Goal: Task Accomplishment & Management: Complete application form

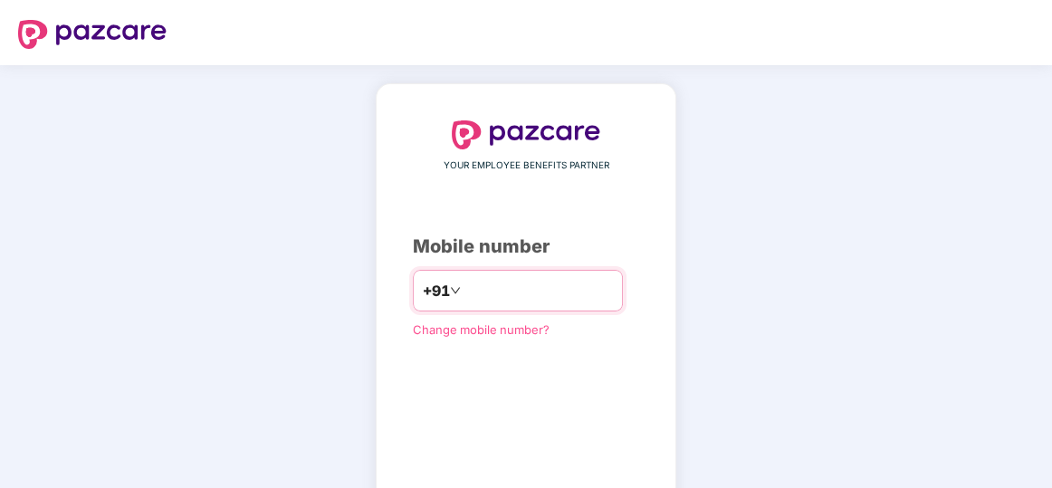
click at [482, 292] on input "number" at bounding box center [538, 290] width 148 height 29
type input "**********"
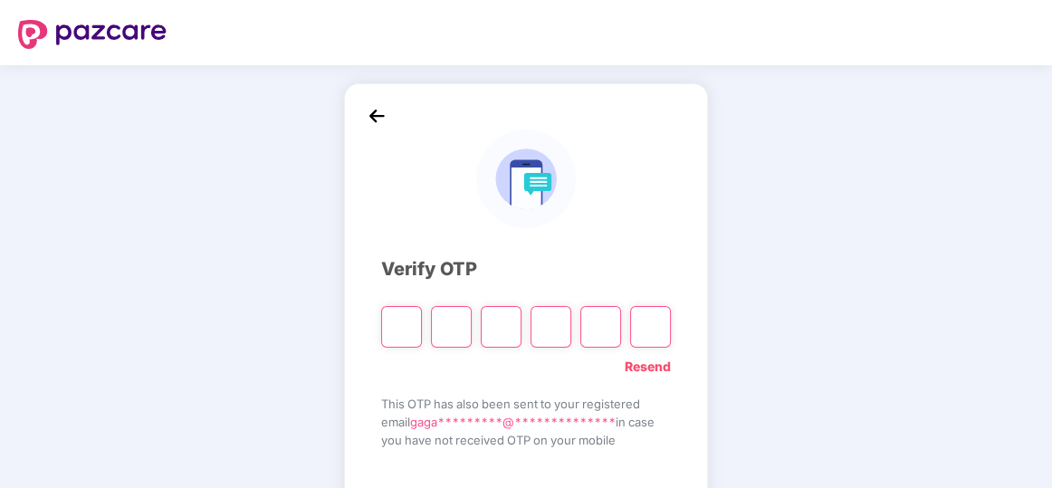
type input "*"
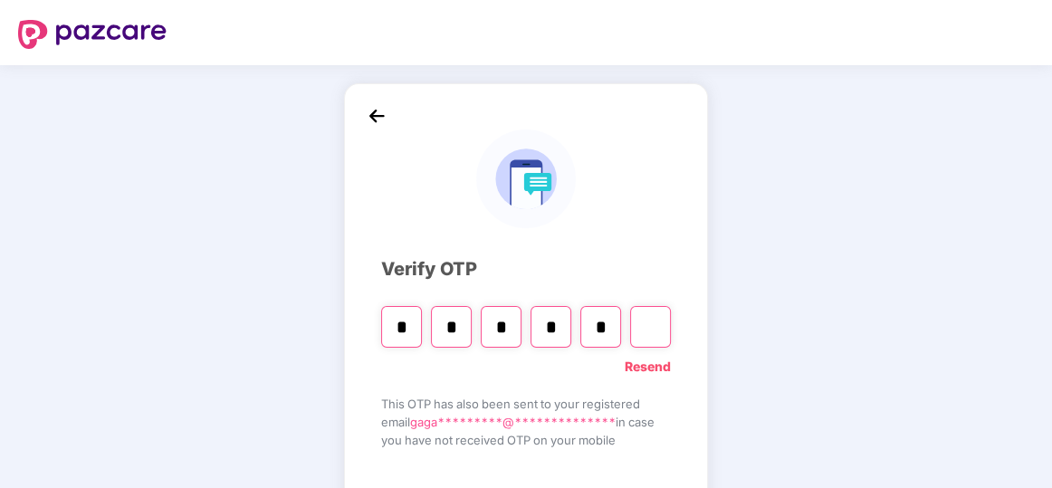
type input "*"
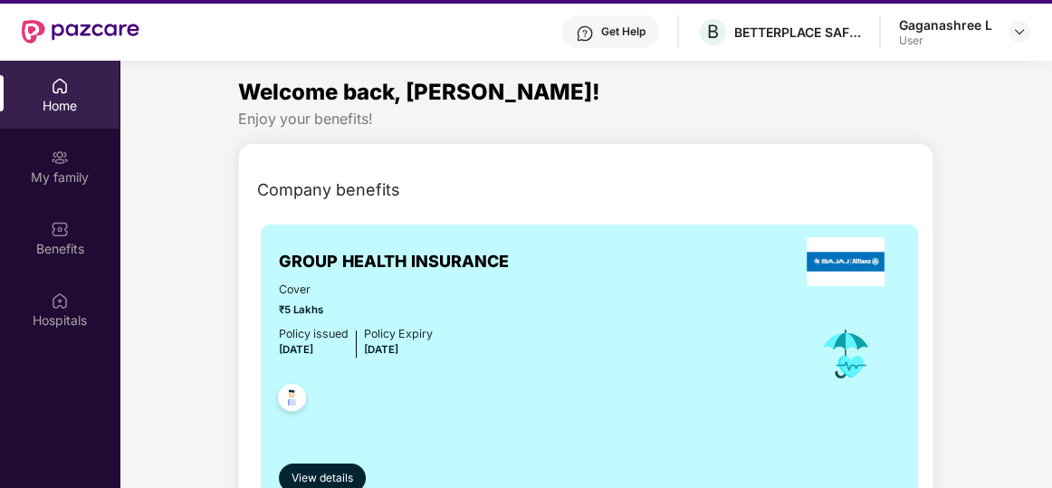
scroll to position [101, 0]
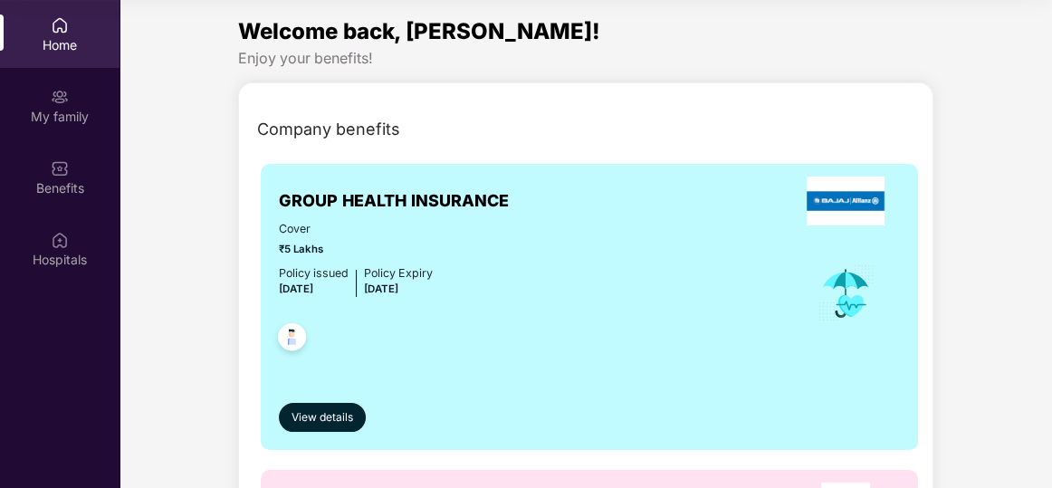
click at [44, 30] on div "Home" at bounding box center [60, 34] width 120 height 68
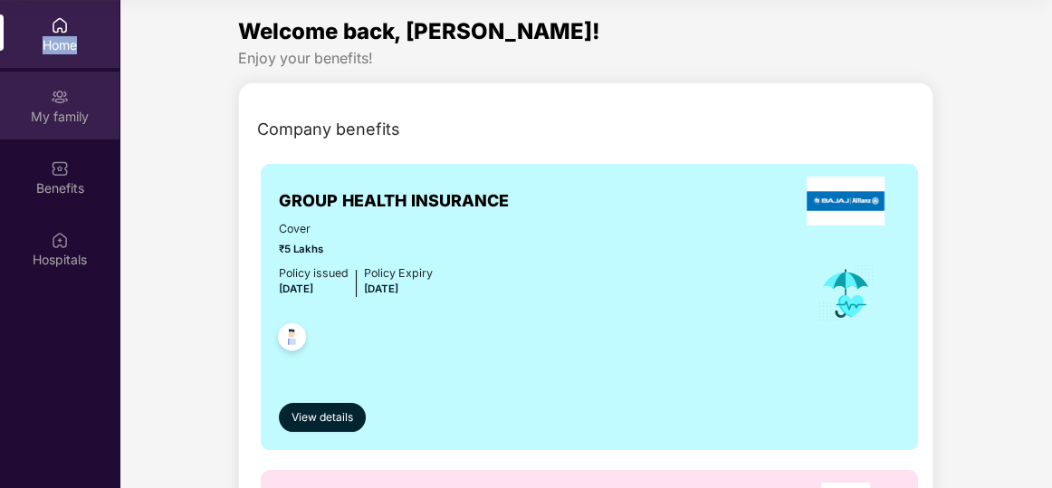
click at [57, 106] on div "My family" at bounding box center [60, 106] width 120 height 68
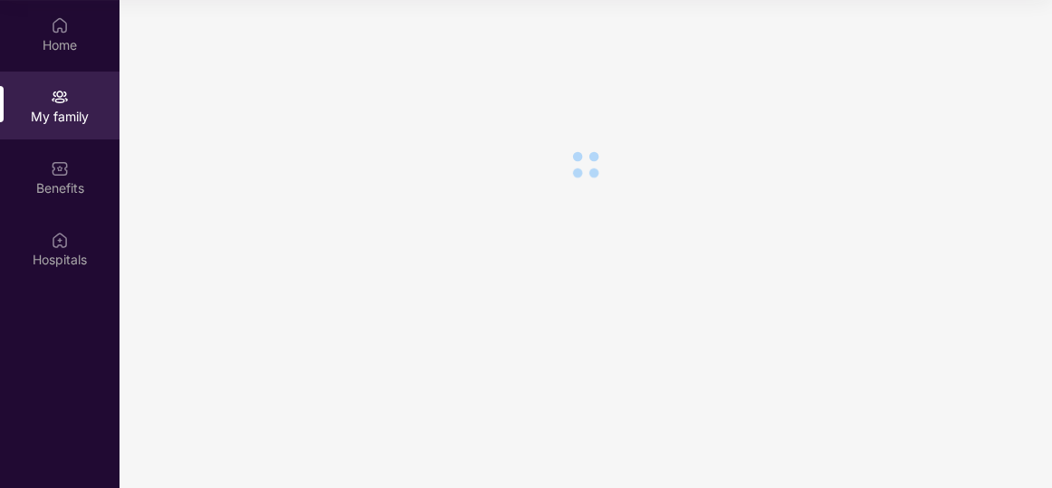
click at [57, 106] on div "My family" at bounding box center [60, 106] width 120 height 68
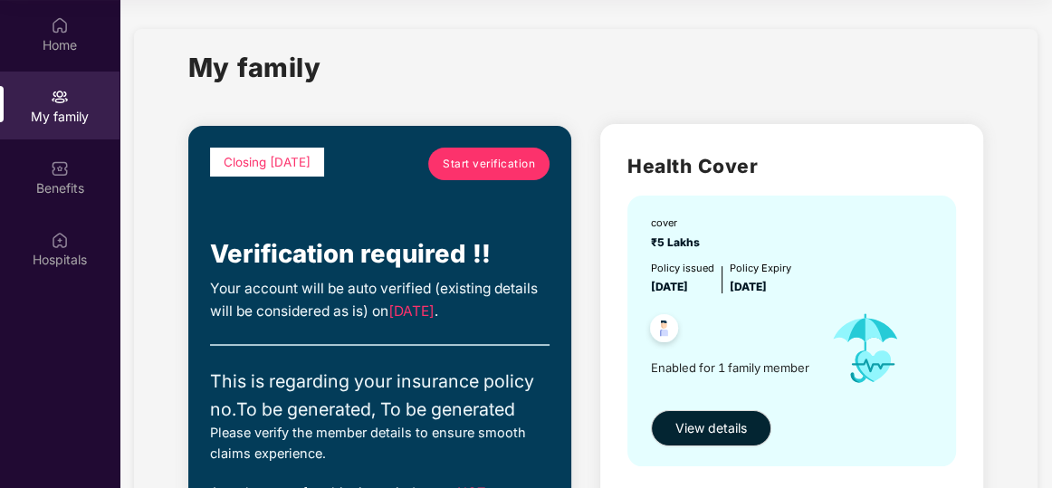
drag, startPoint x: 1047, startPoint y: 122, endPoint x: 823, endPoint y: 174, distance: 229.5
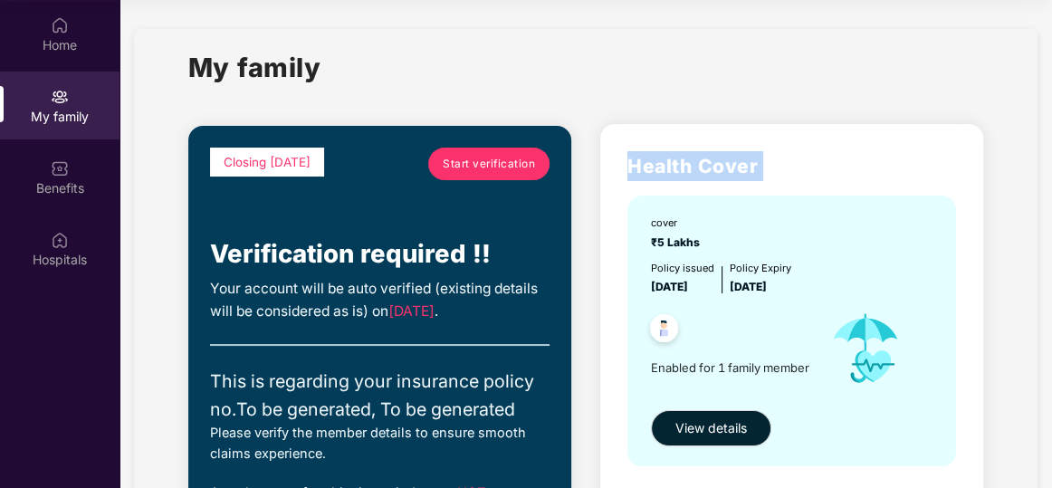
click at [841, 91] on div "My family" at bounding box center [585, 78] width 795 height 62
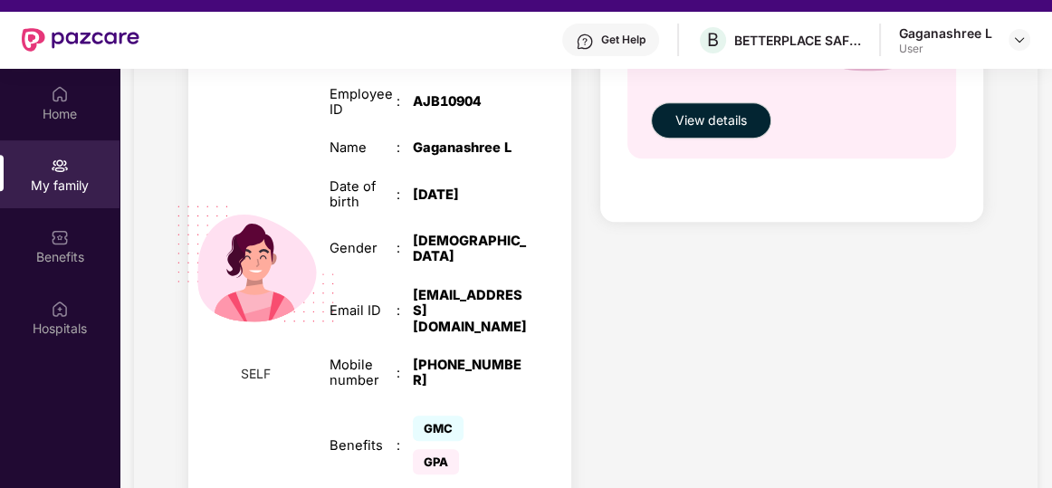
scroll to position [0, 0]
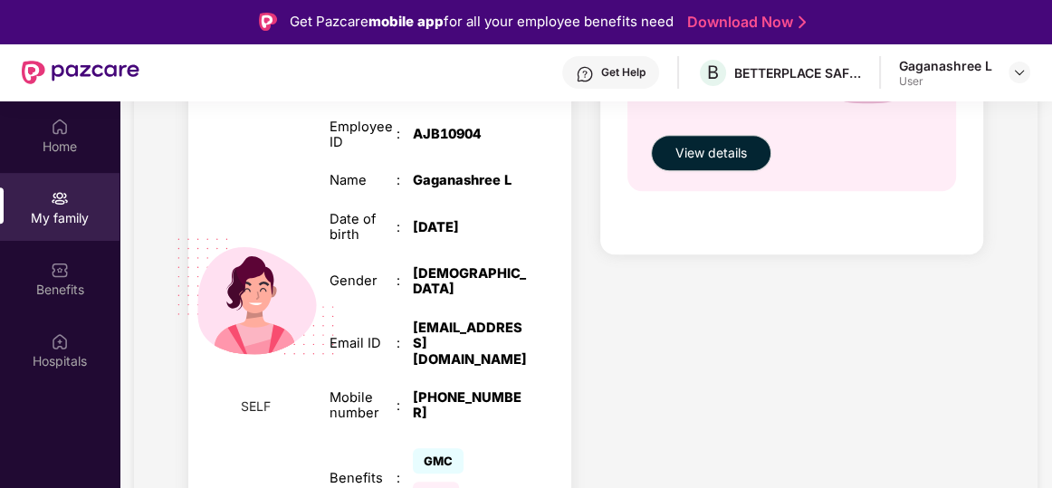
click at [1051, 22] on div "Get Pazcare mobile app for all your employee benefits need Download Now" at bounding box center [526, 21] width 1052 height 43
click at [951, 237] on div "Accidental Cover cover ₹10 Lakhs Policy issued [DATE] Policy Expiry [DATE] Enab…" at bounding box center [791, 51] width 383 height 406
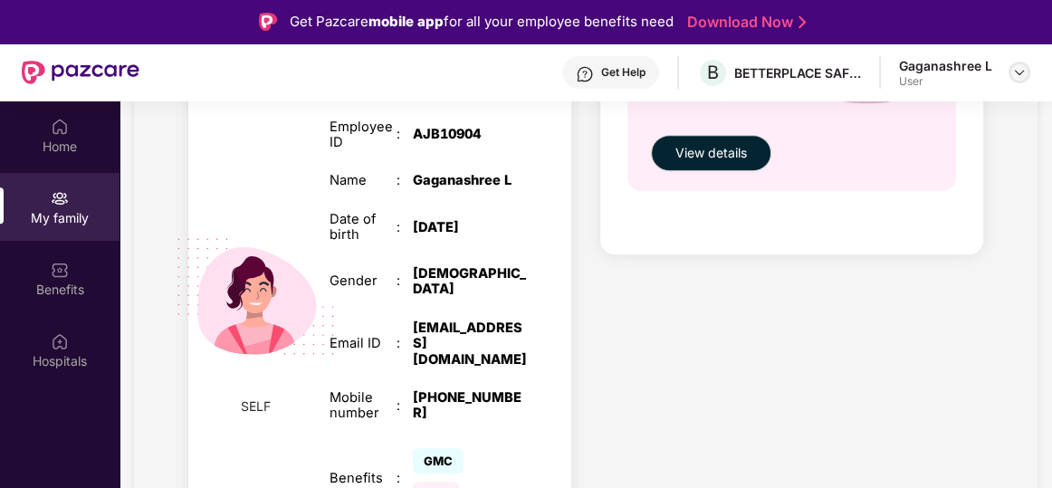
click at [1016, 74] on img at bounding box center [1019, 72] width 14 height 14
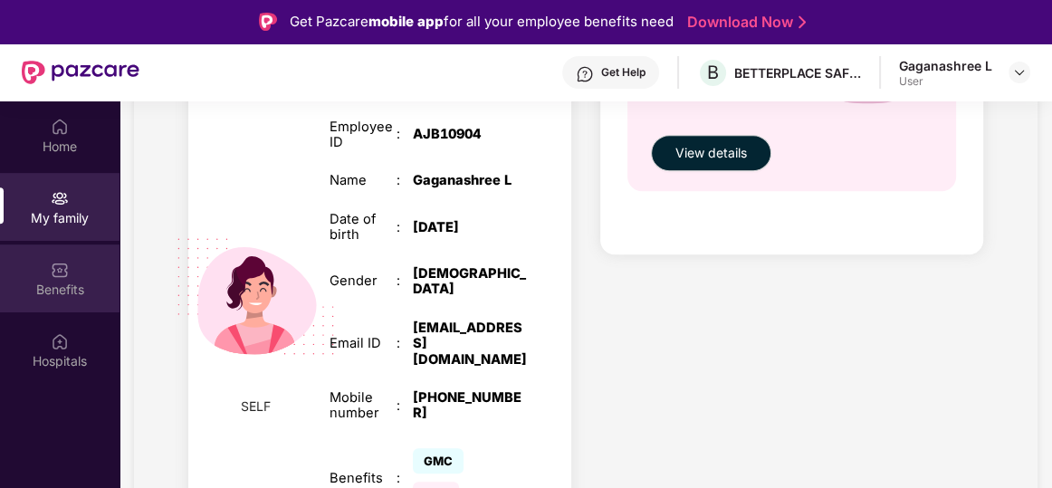
click at [55, 281] on div "Benefits" at bounding box center [60, 290] width 120 height 18
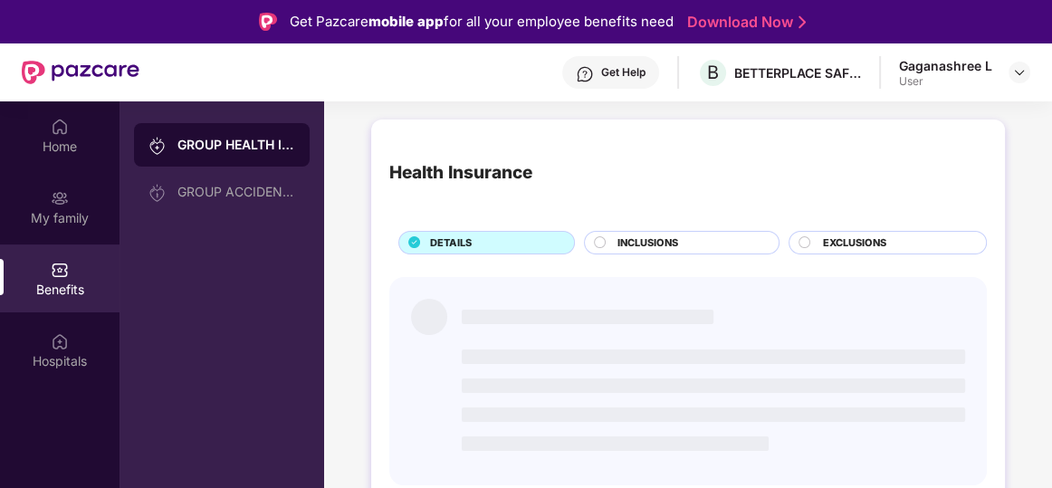
click at [55, 281] on div "Benefits" at bounding box center [60, 290] width 120 height 18
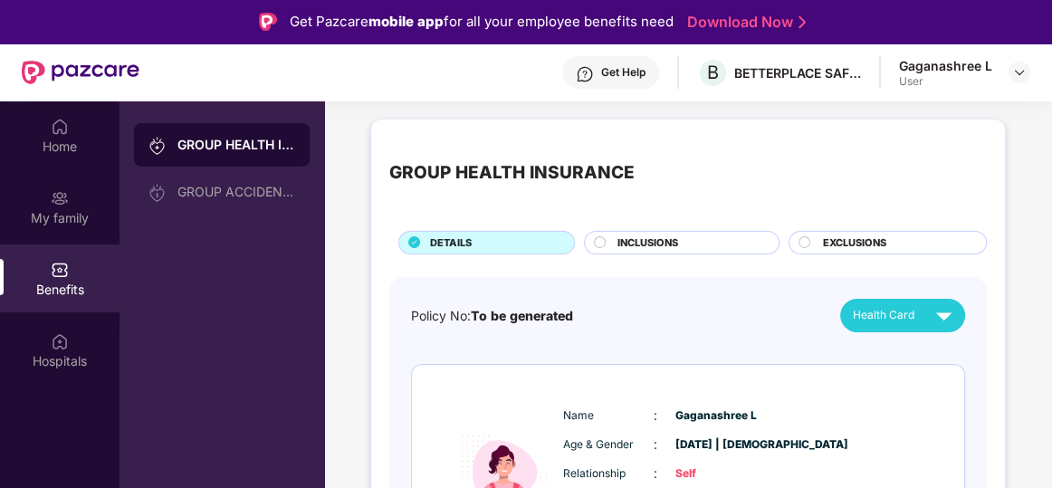
click at [1017, 215] on div "GROUP HEALTH INSURANCE DETAILS INCLUSIONS EXCLUSIONS Policy No: To be generated…" at bounding box center [688, 420] width 728 height 621
click at [277, 186] on div "GROUP ACCIDENTAL INSURANCE" at bounding box center [236, 192] width 118 height 14
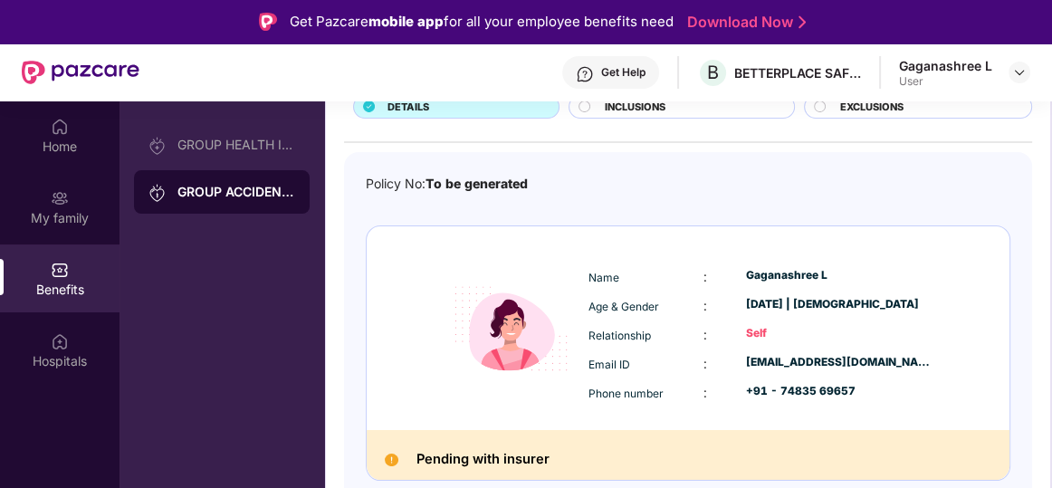
scroll to position [142, 0]
click at [821, 460] on div "Pending with insurer" at bounding box center [688, 454] width 643 height 50
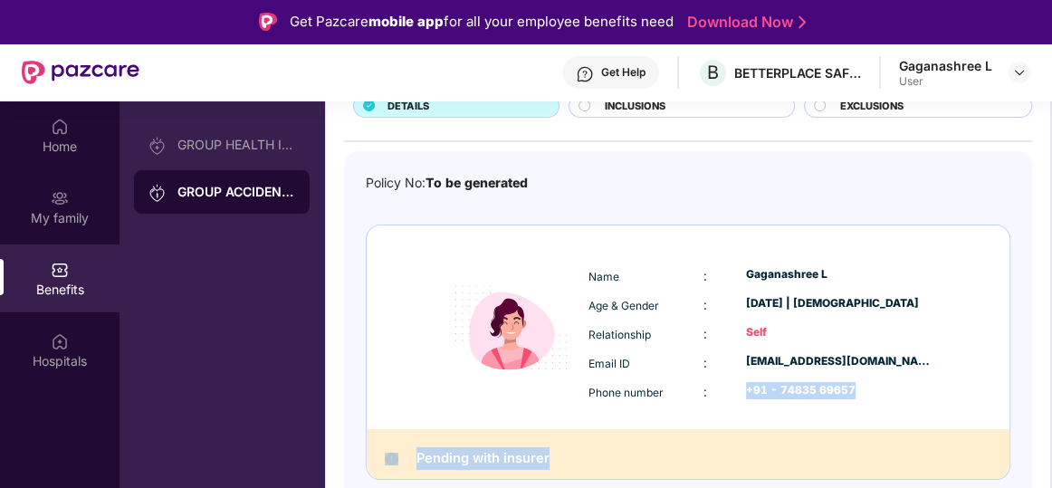
drag, startPoint x: 821, startPoint y: 460, endPoint x: 844, endPoint y: 397, distance: 66.4
click at [844, 397] on div "Name : [PERSON_NAME] L Age & Gender : [DATE] | [DEMOGRAPHIC_DATA] Relationship …" at bounding box center [688, 352] width 645 height 255
click at [896, 259] on div "Name : [PERSON_NAME] L Age & Gender : [DATE] | [DEMOGRAPHIC_DATA] Relationship …" at bounding box center [760, 334] width 354 height 154
click at [816, 115] on div "EXCLUSIONS" at bounding box center [918, 106] width 228 height 24
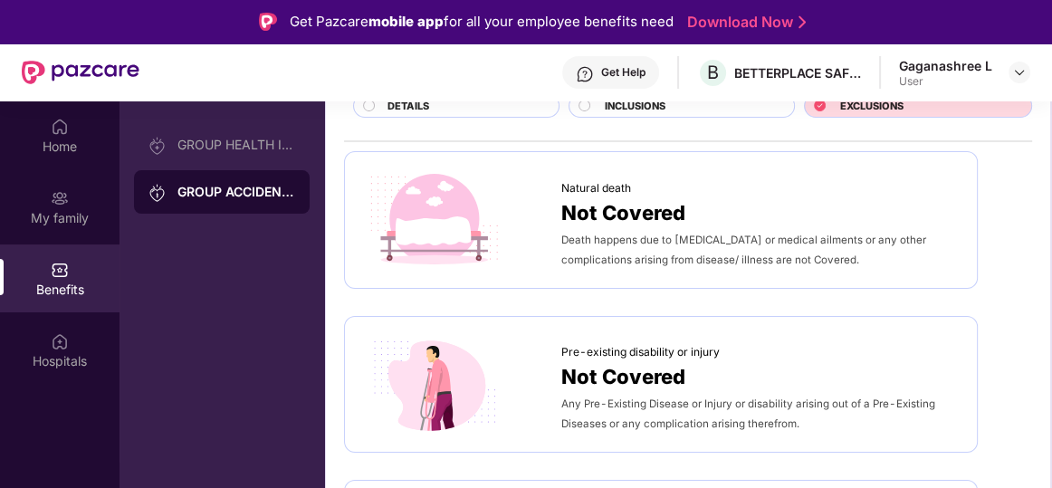
click at [655, 110] on span "INCLUSIONS" at bounding box center [635, 106] width 61 height 15
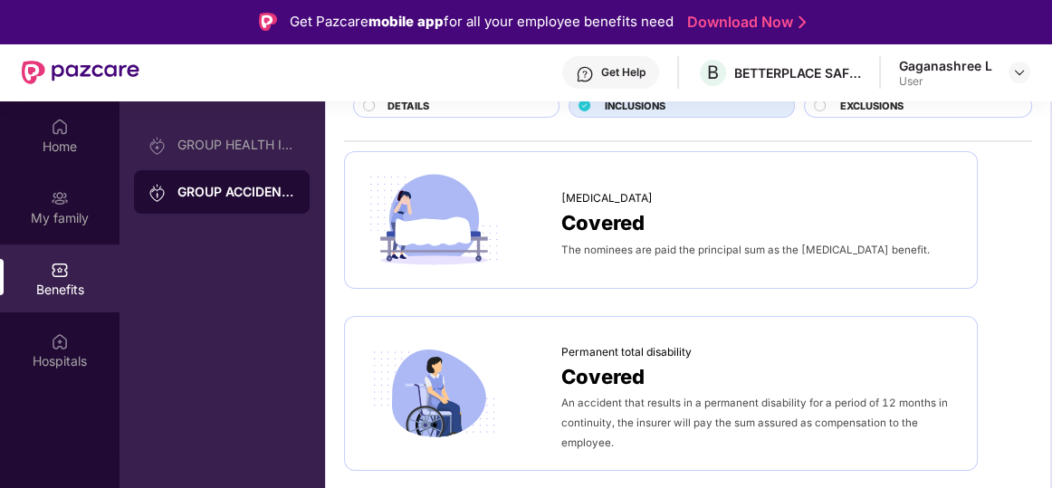
click at [81, 269] on div "Benefits" at bounding box center [60, 278] width 120 height 68
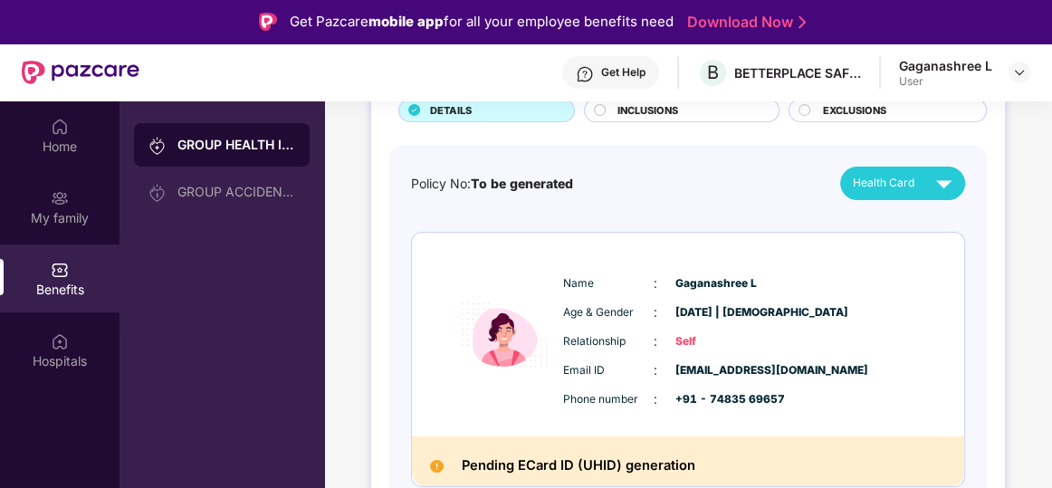
scroll to position [140, 0]
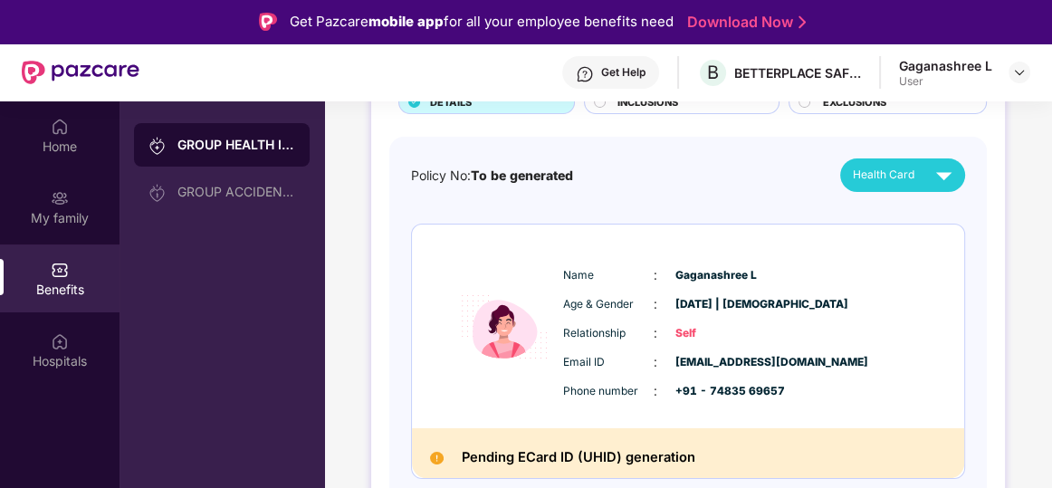
click at [705, 458] on div "Pending ECard ID (UHID) generation" at bounding box center [688, 453] width 552 height 50
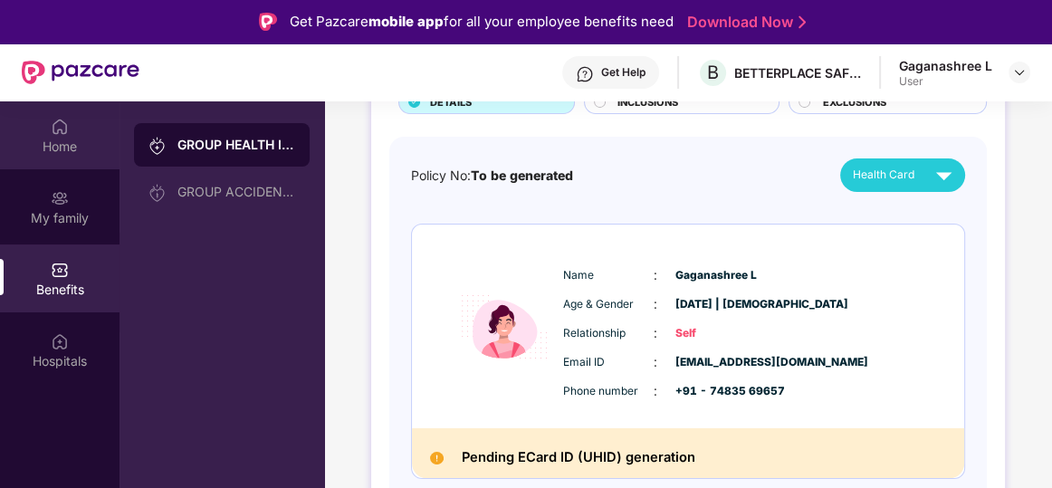
click at [63, 135] on div "Home" at bounding box center [60, 135] width 120 height 68
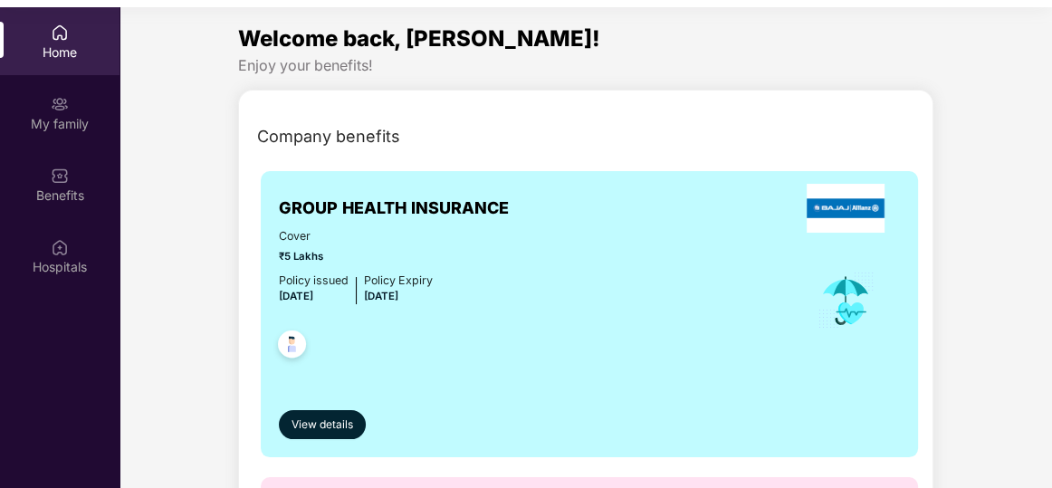
scroll to position [101, 0]
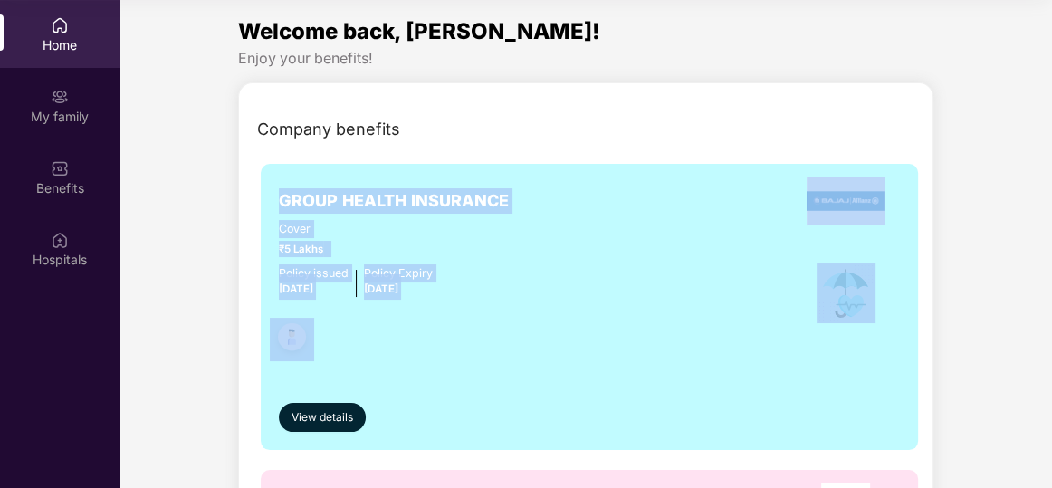
drag, startPoint x: 1043, startPoint y: 257, endPoint x: 1053, endPoint y: 132, distance: 125.3
click at [1051, 132] on html "Get Pazcare mobile app for all your employee benefits need Download Now Get Hel…" at bounding box center [526, 143] width 1052 height 488
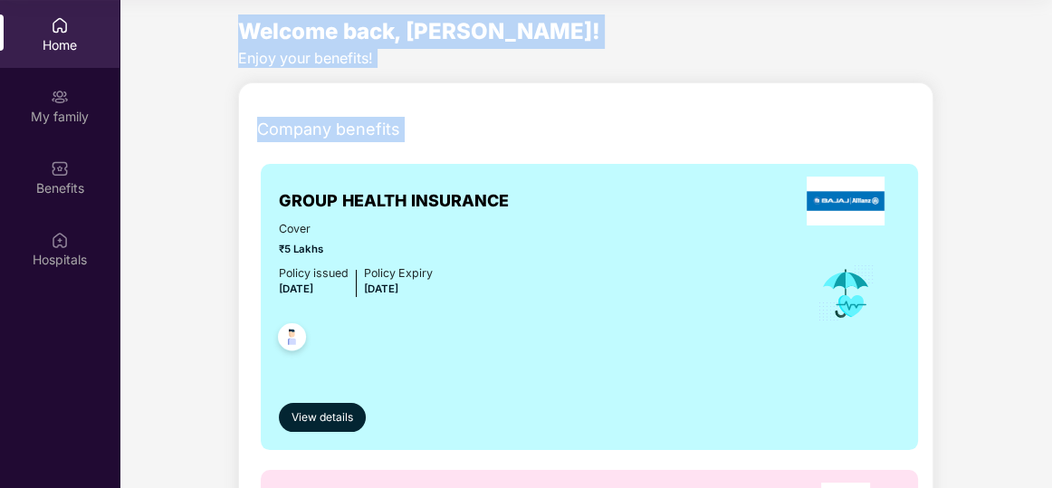
drag, startPoint x: 1048, startPoint y: 35, endPoint x: 1047, endPoint y: 111, distance: 76.1
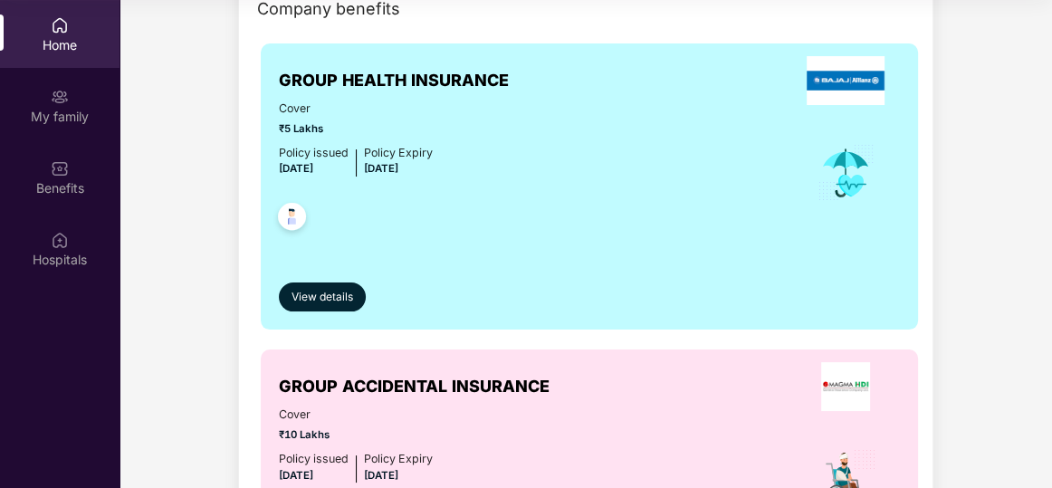
scroll to position [0, 0]
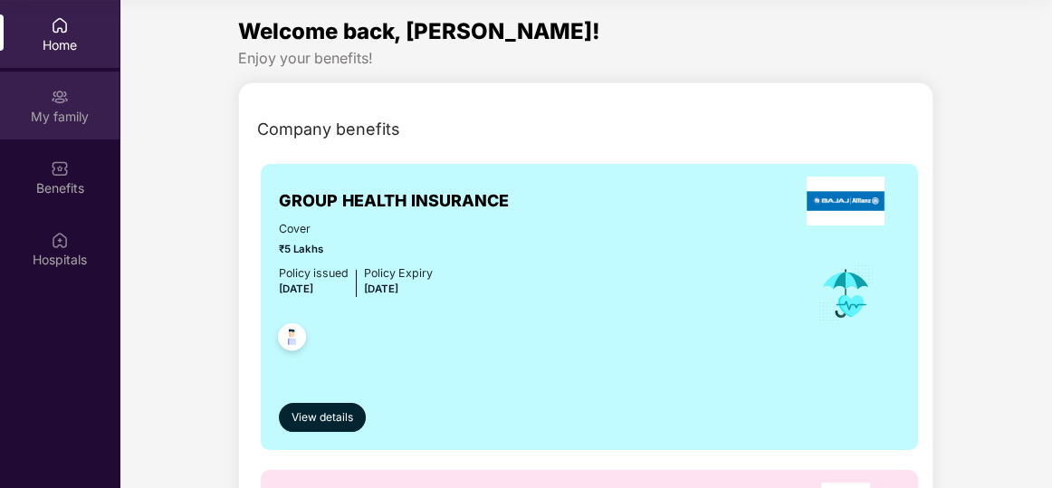
click at [63, 119] on div "My family" at bounding box center [60, 117] width 120 height 18
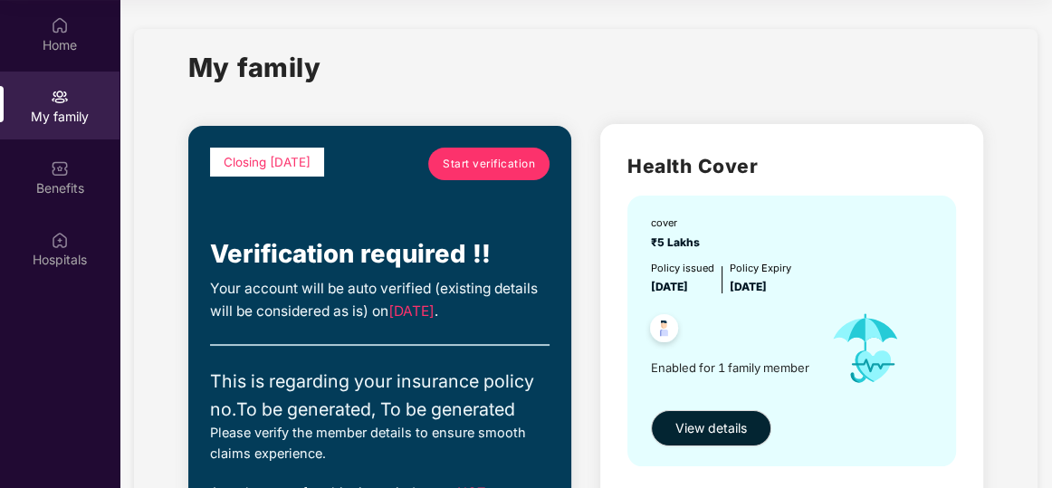
click at [191, 272] on div "Closing [DATE] Start verification Verification required !! Your account will be…" at bounding box center [379, 440] width 383 height 629
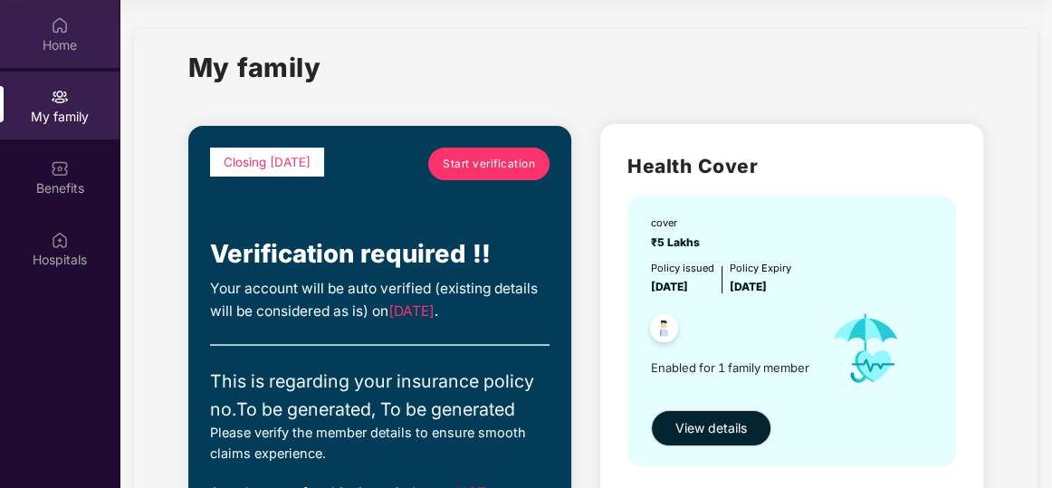
click at [43, 42] on div "Home" at bounding box center [60, 45] width 120 height 18
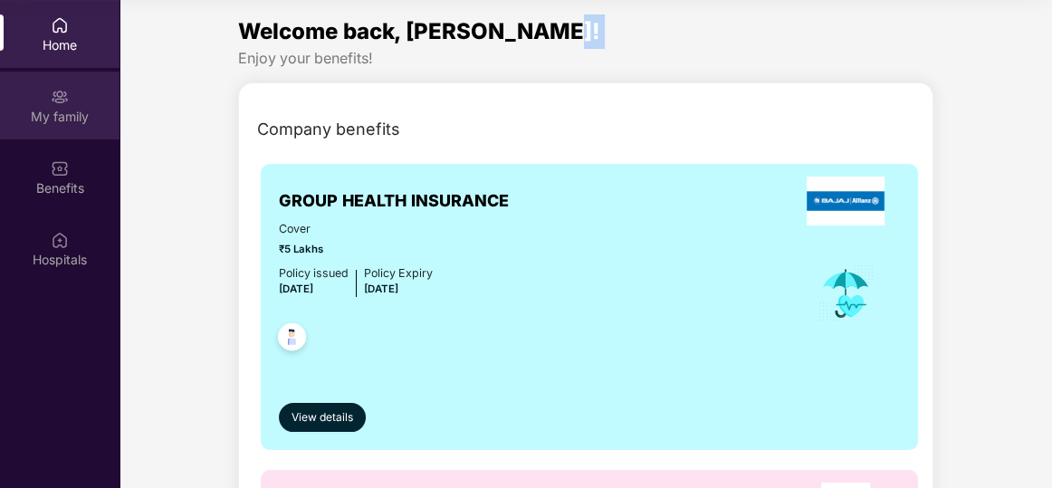
click at [75, 99] on div "My family" at bounding box center [60, 106] width 120 height 68
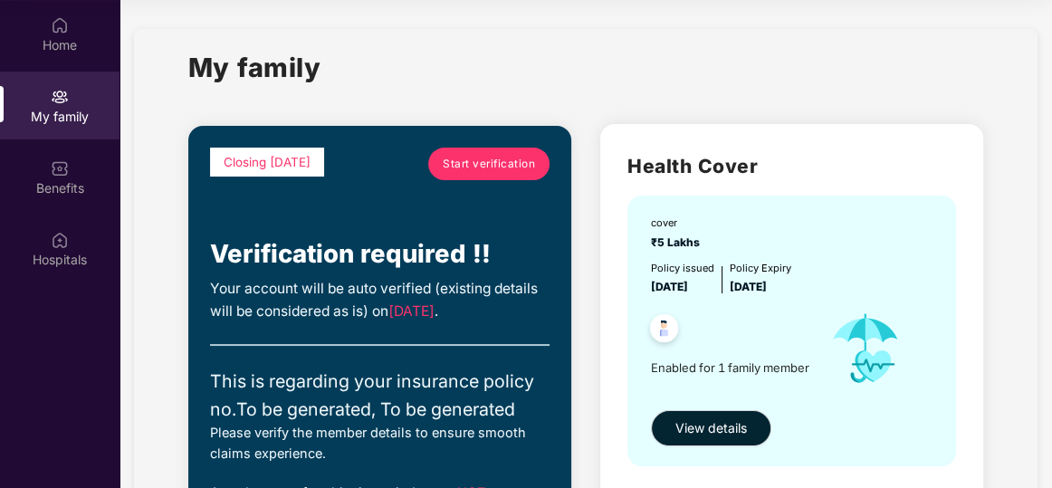
drag, startPoint x: 1048, startPoint y: 155, endPoint x: 1040, endPoint y: 165, distance: 12.9
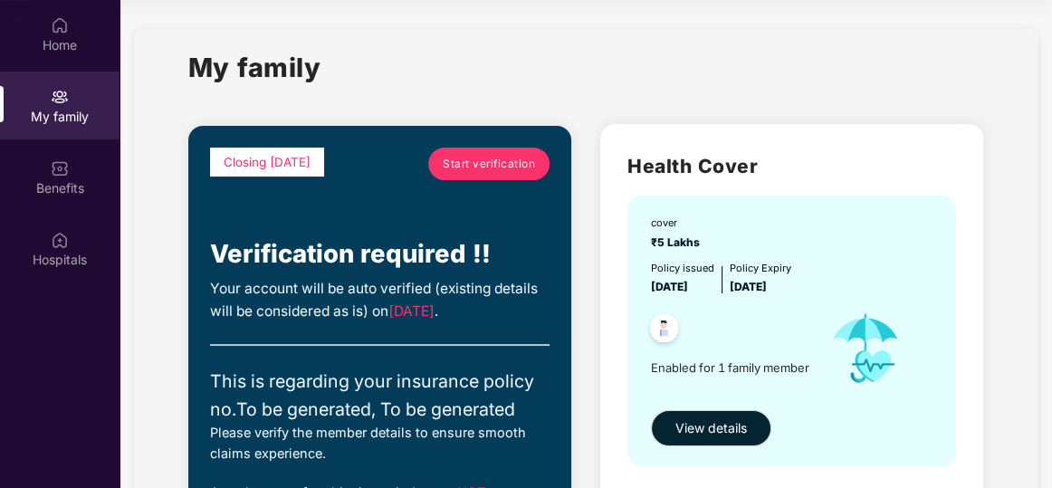
scroll to position [427, 0]
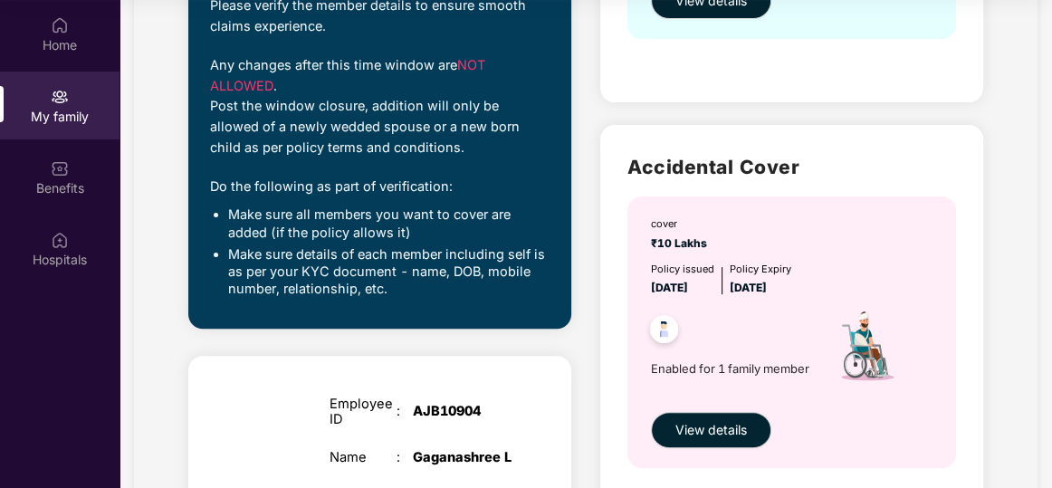
click at [1048, 481] on section "My family Closing [DATE] Start verification Verification required !! Your accou…" at bounding box center [586, 236] width 933 height 1327
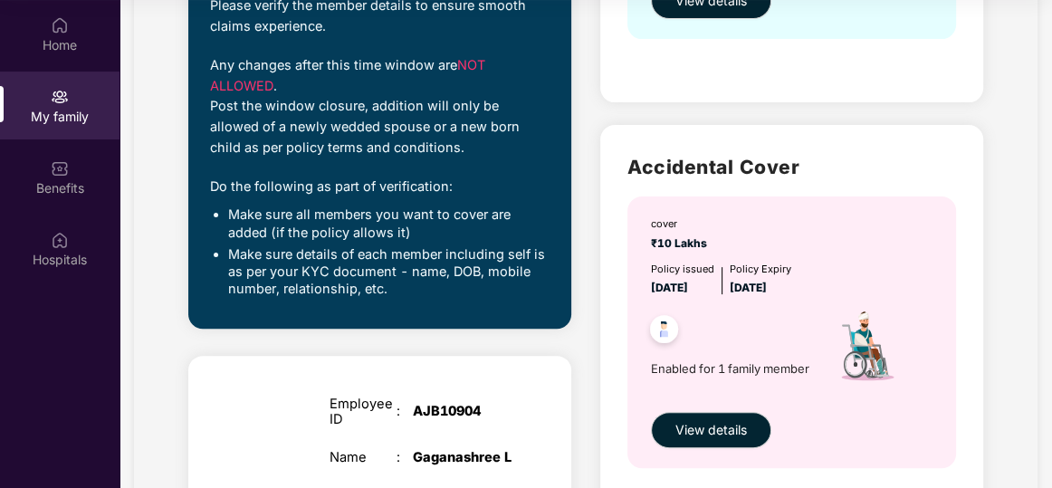
click at [1048, 481] on section "My family Closing [DATE] Start verification Verification required !! Your accou…" at bounding box center [586, 236] width 933 height 1327
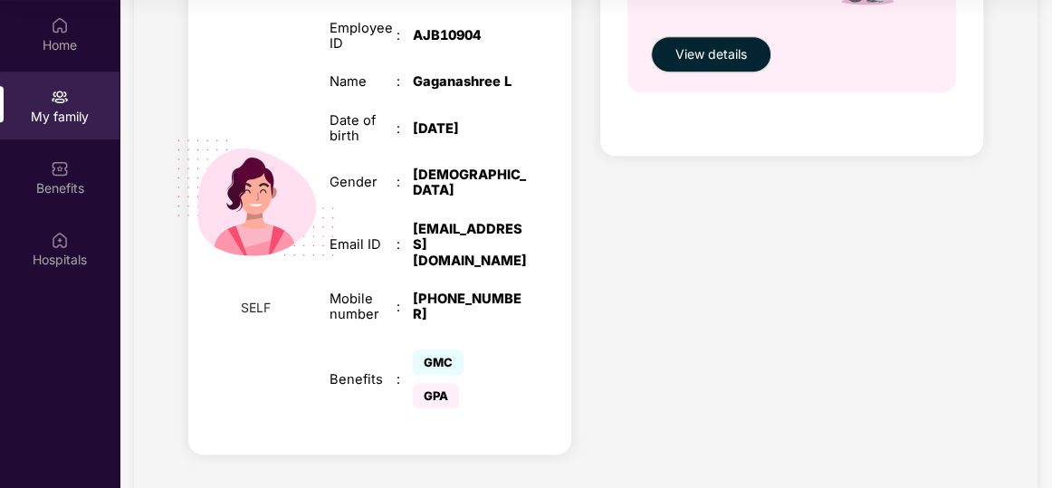
scroll to position [806, 0]
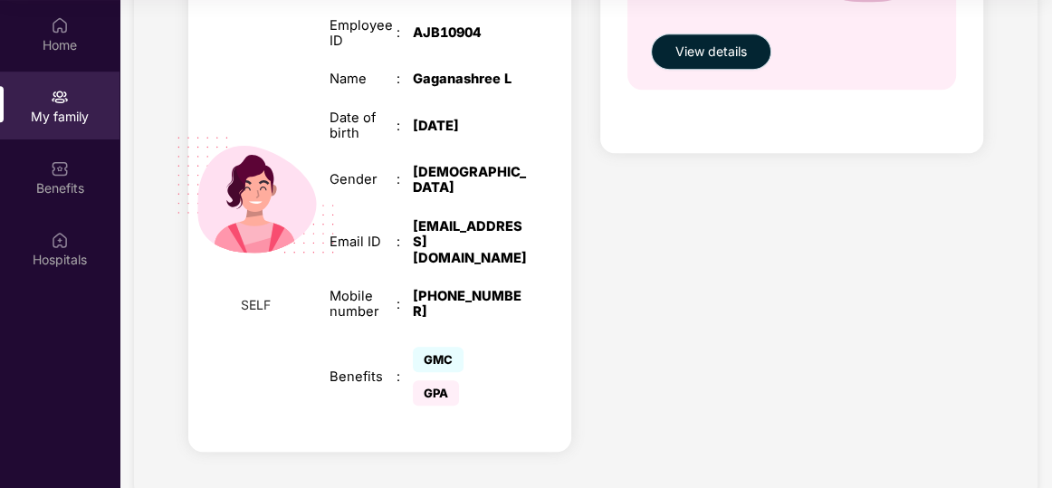
click at [694, 52] on span "View details" at bounding box center [711, 52] width 72 height 20
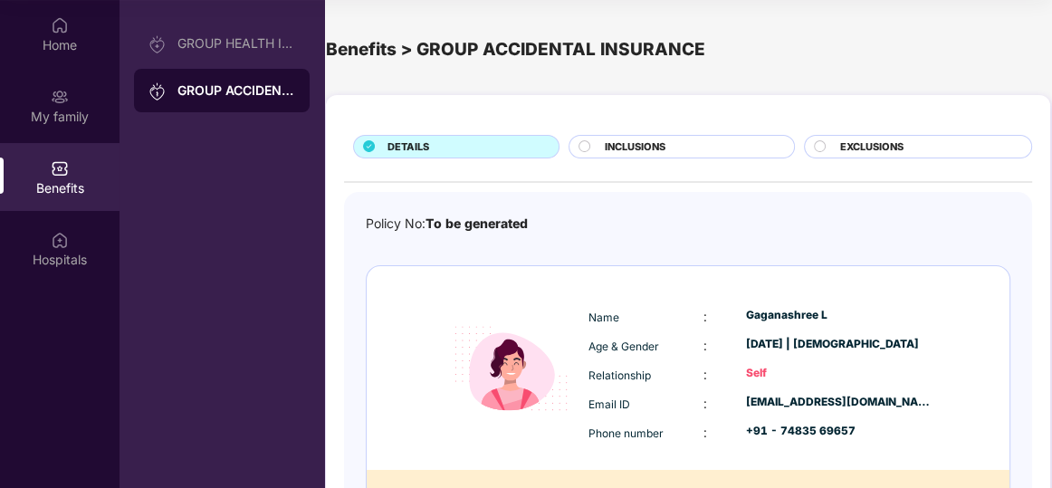
click at [1047, 366] on div "DETAILS INCLUSIONS EXCLUSIONS Policy No: To be generated Name : [PERSON_NAME] L…" at bounding box center [688, 351] width 724 height 512
click at [1008, 314] on div "Name : [PERSON_NAME] L Age & Gender : [DATE] | [DEMOGRAPHIC_DATA] Relationship …" at bounding box center [688, 368] width 643 height 204
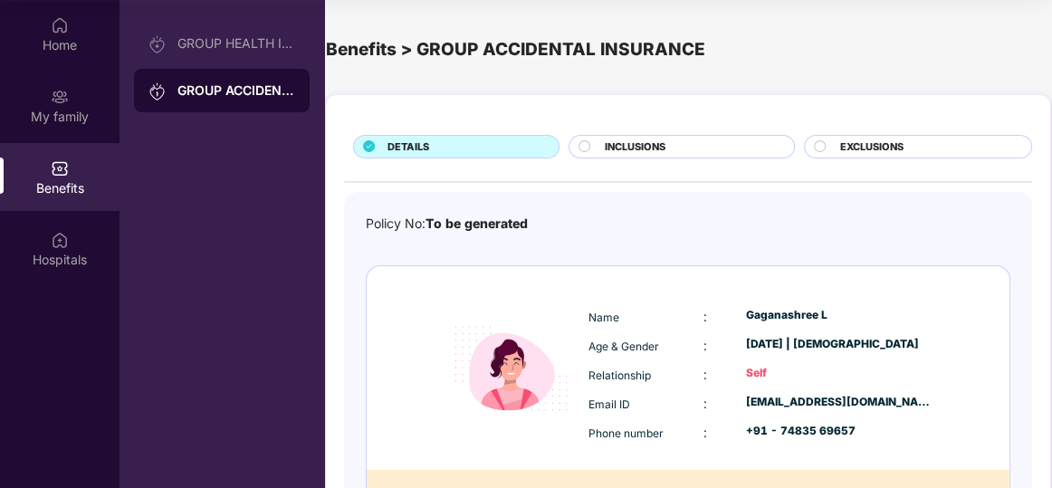
click at [1049, 90] on div "DETAILS INCLUSIONS EXCLUSIONS Policy No: To be generated Name : [PERSON_NAME] L…" at bounding box center [688, 360] width 728 height 548
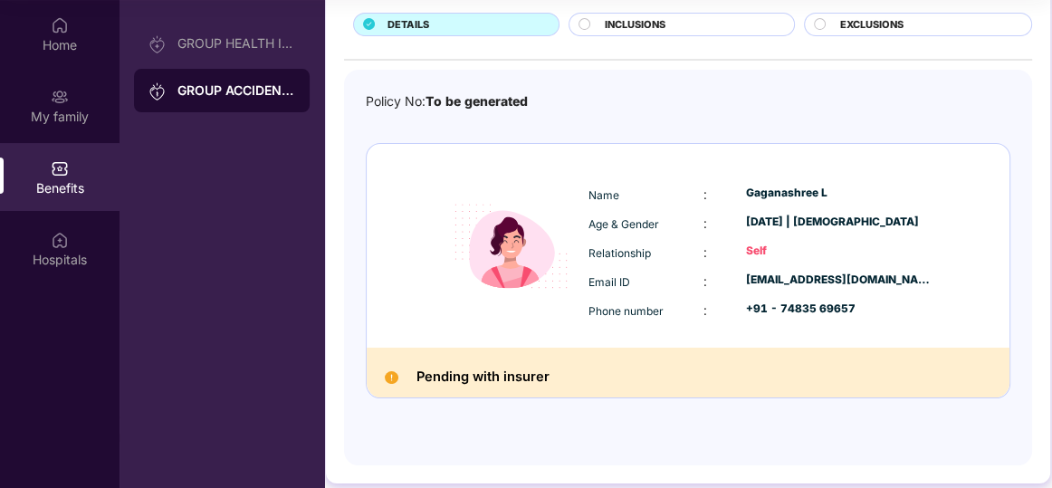
scroll to position [142, 0]
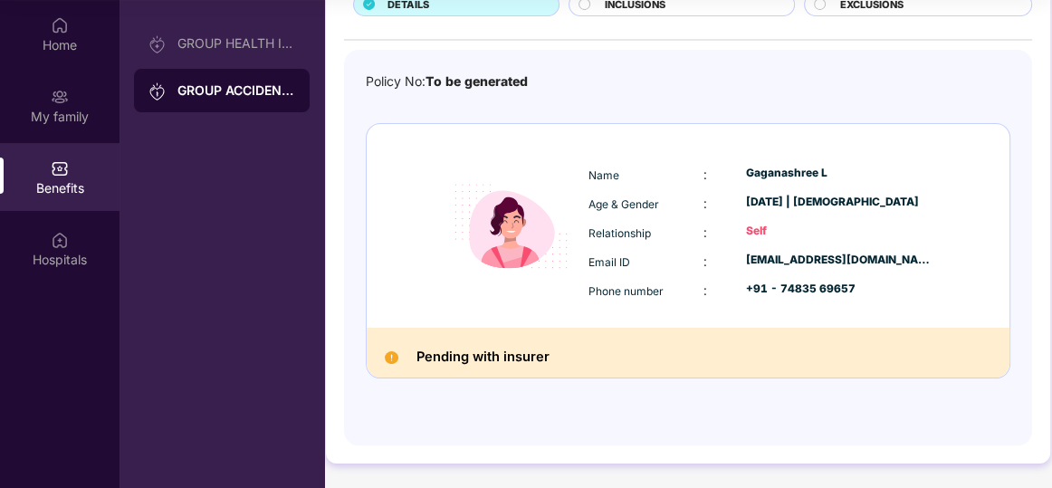
click at [824, 341] on div "Pending with insurer" at bounding box center [688, 353] width 643 height 50
click at [736, 449] on div "DETAILS INCLUSIONS EXCLUSIONS Policy No: To be generated Name : [PERSON_NAME] L…" at bounding box center [688, 209] width 724 height 512
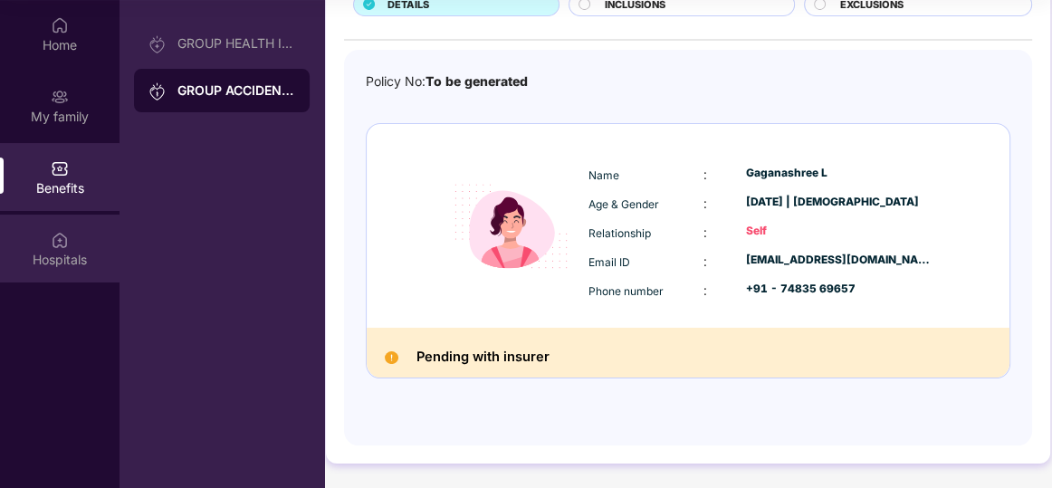
click at [47, 265] on div "Hospitals" at bounding box center [60, 260] width 120 height 18
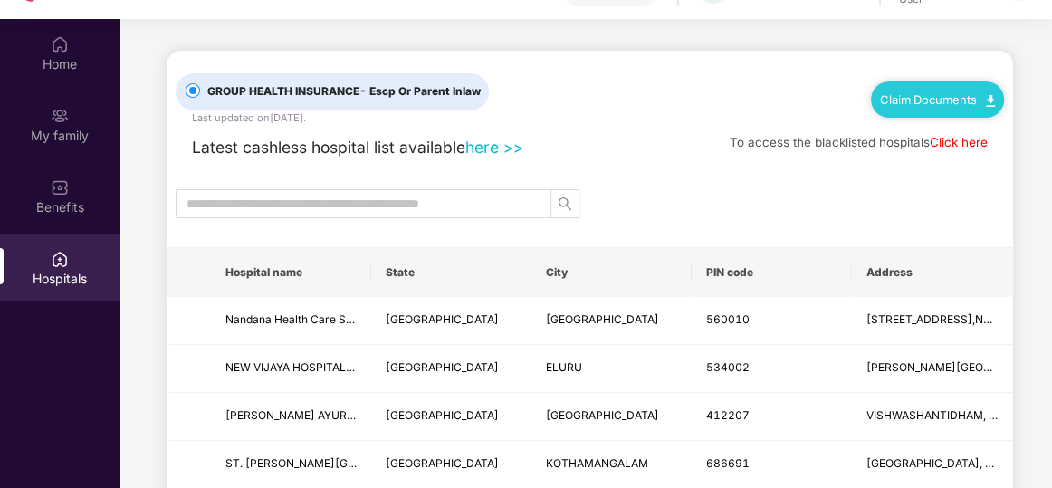
scroll to position [101, 0]
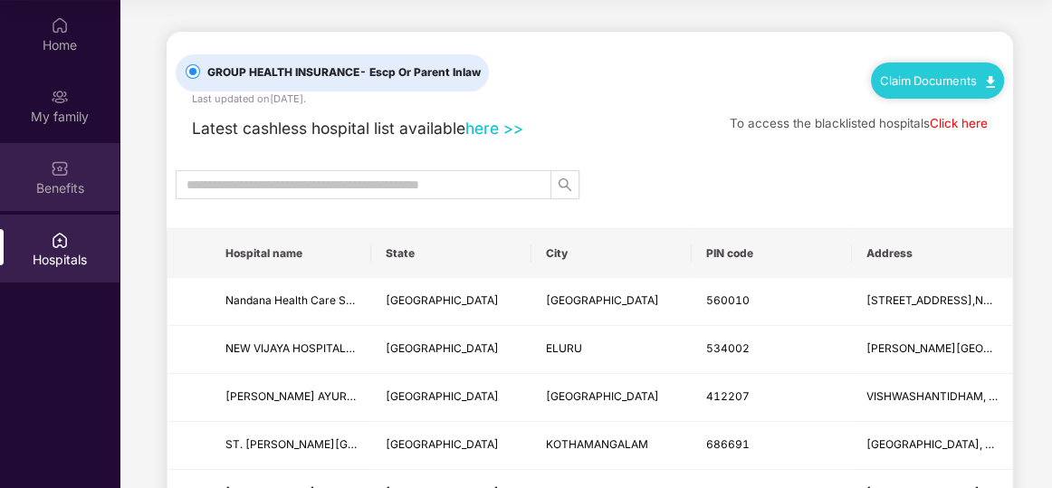
click at [43, 159] on div "Benefits" at bounding box center [60, 177] width 120 height 68
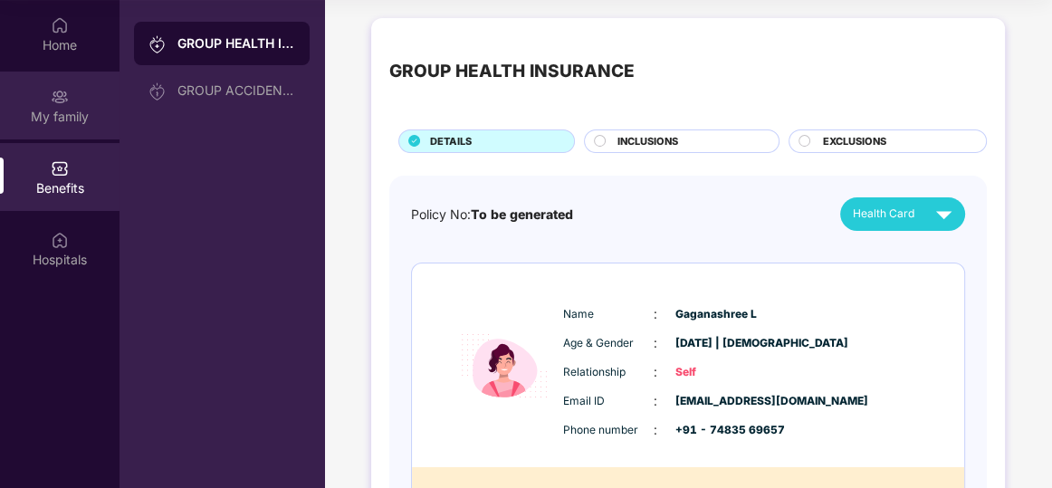
click at [82, 98] on div "My family" at bounding box center [60, 106] width 120 height 68
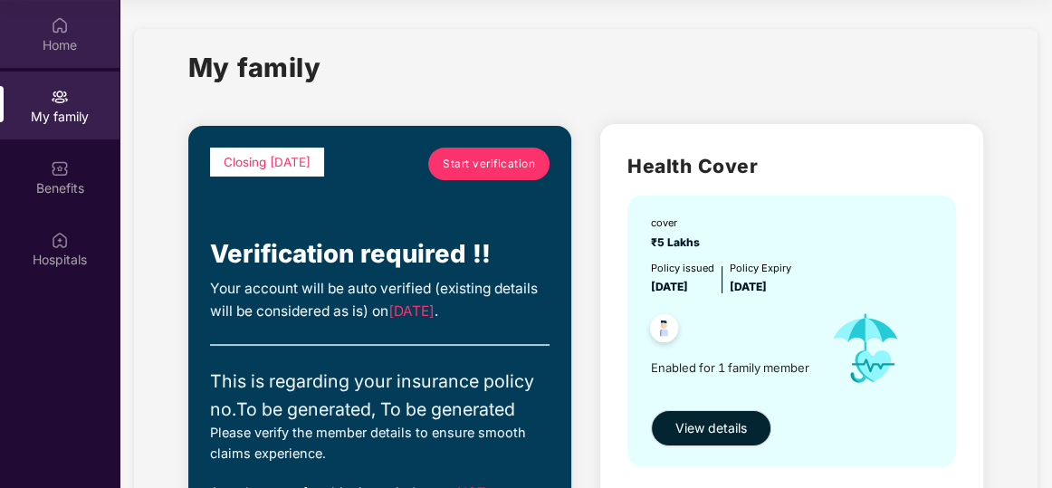
click at [63, 28] on img at bounding box center [60, 25] width 18 height 18
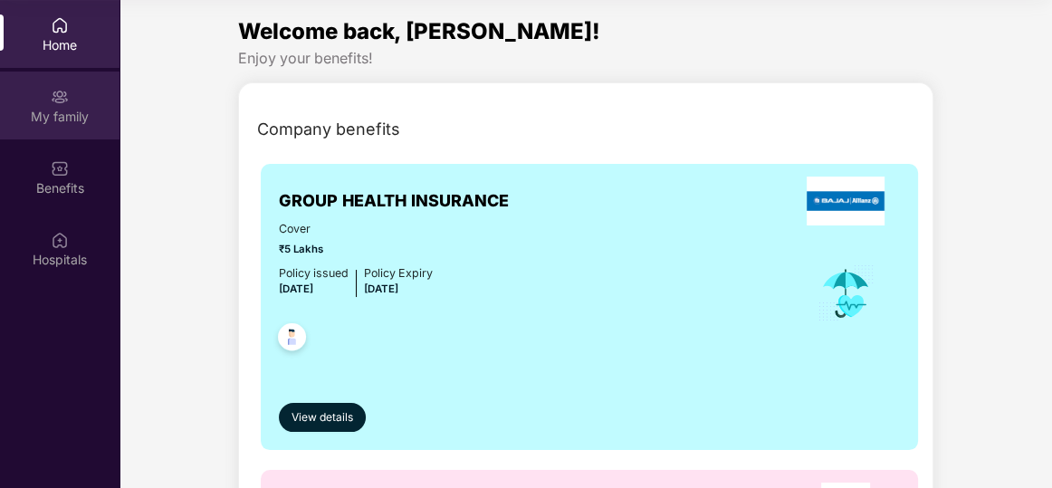
click at [53, 102] on img at bounding box center [60, 97] width 18 height 18
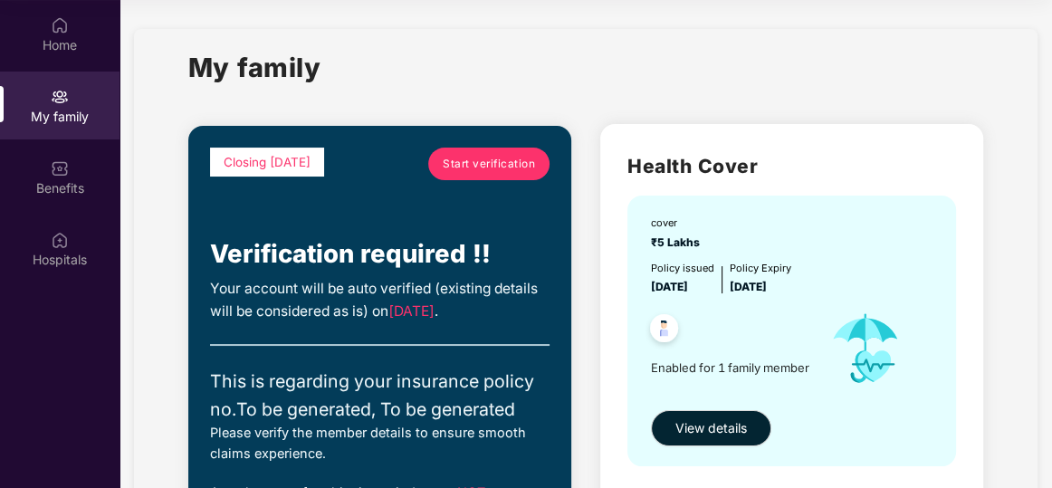
click at [472, 157] on span "Start verification" at bounding box center [489, 164] width 92 height 17
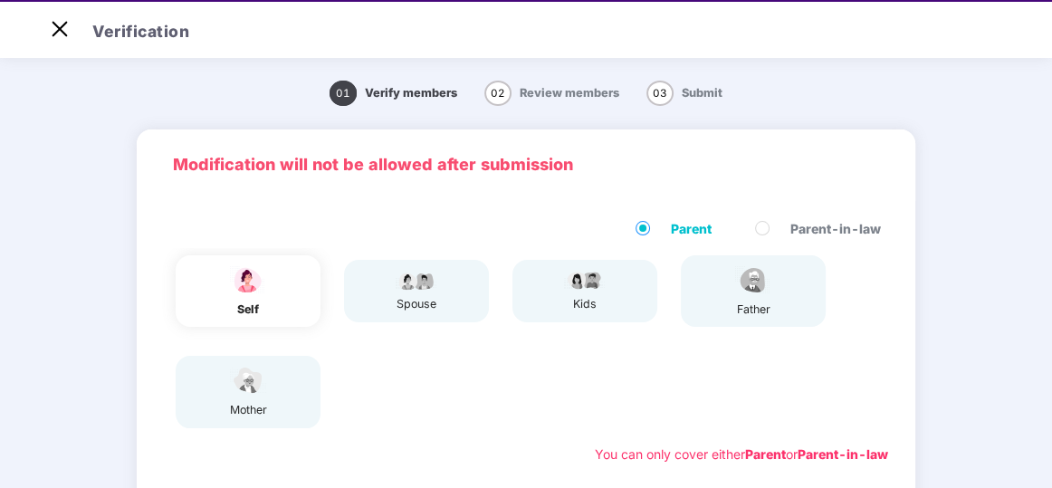
click at [728, 302] on div "father" at bounding box center [753, 291] width 145 height 72
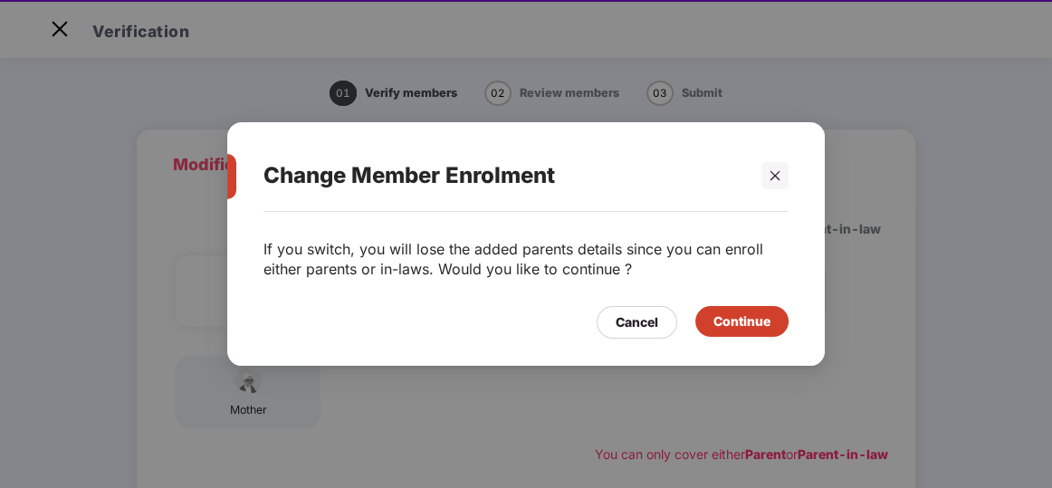
click at [692, 380] on div "Change Member Enrolment If you switch, you will lose the added parents details …" at bounding box center [526, 244] width 1052 height 488
click at [778, 175] on icon "close" at bounding box center [775, 175] width 13 height 13
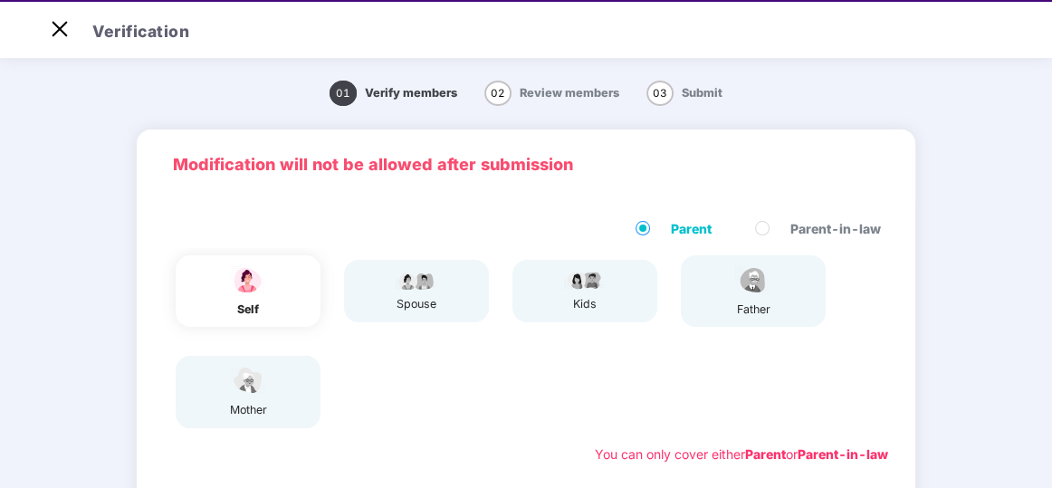
click at [798, 453] on b "Parent-in-law" at bounding box center [843, 453] width 91 height 15
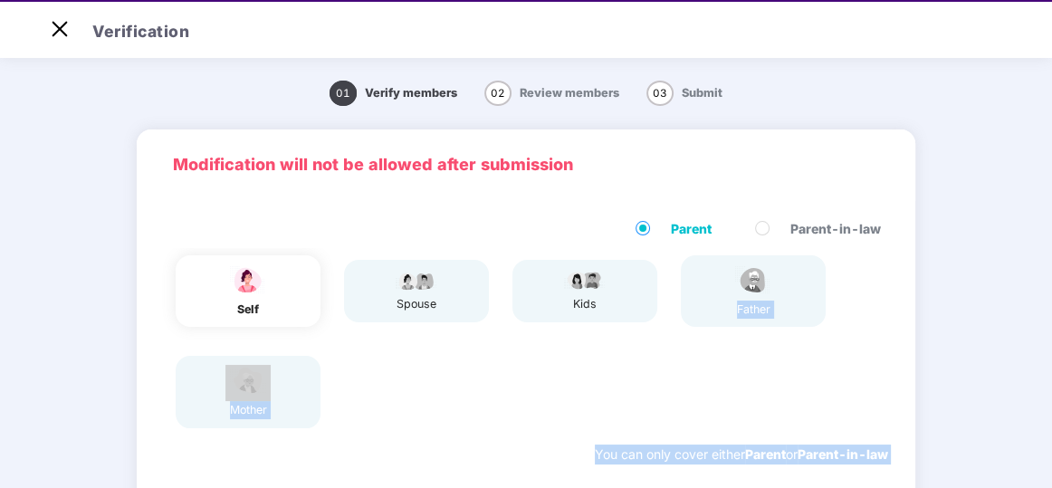
drag, startPoint x: 796, startPoint y: 453, endPoint x: 890, endPoint y: 343, distance: 144.5
click at [890, 343] on div "Parent Parent-in-law self spouse kids father mother You can only cover either P…" at bounding box center [526, 342] width 779 height 282
click at [908, 340] on div "Parent Parent-in-law self spouse kids father mother You can only cover either P…" at bounding box center [526, 342] width 779 height 282
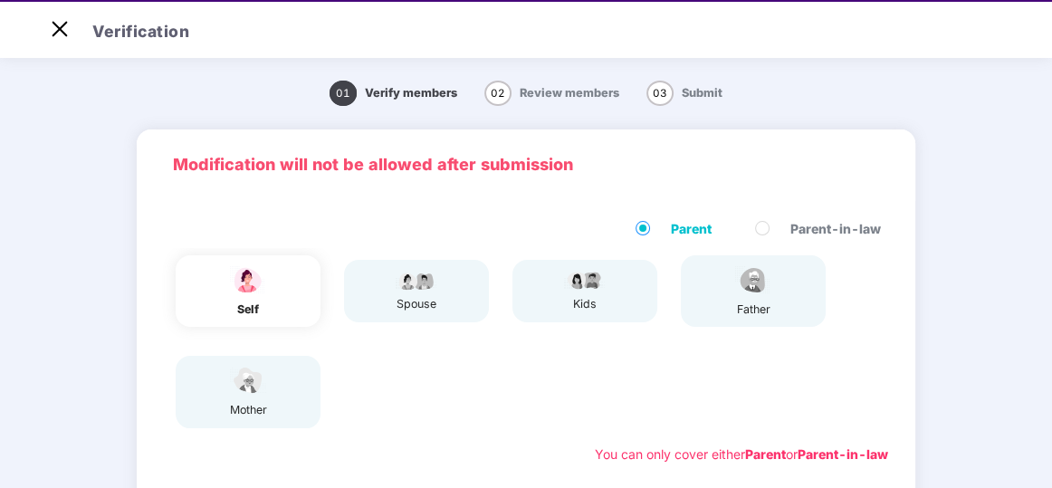
click at [1048, 269] on div "01 Verify members 02 Review members 03 Submit Modification will not be allowed …" at bounding box center [526, 463] width 1052 height 798
click at [972, 292] on div "01 Verify members 02 Review members 03 Submit Modification will not be allowed …" at bounding box center [526, 463] width 1052 height 798
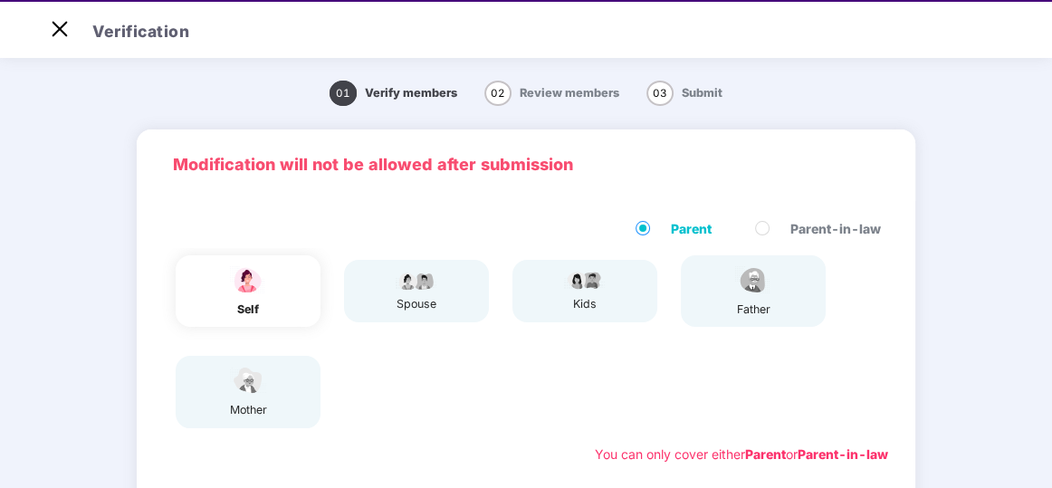
click at [500, 93] on span "02" at bounding box center [497, 93] width 27 height 25
click at [657, 93] on span "03" at bounding box center [659, 93] width 27 height 25
click at [486, 219] on div "Parent Parent-in-law" at bounding box center [526, 233] width 724 height 29
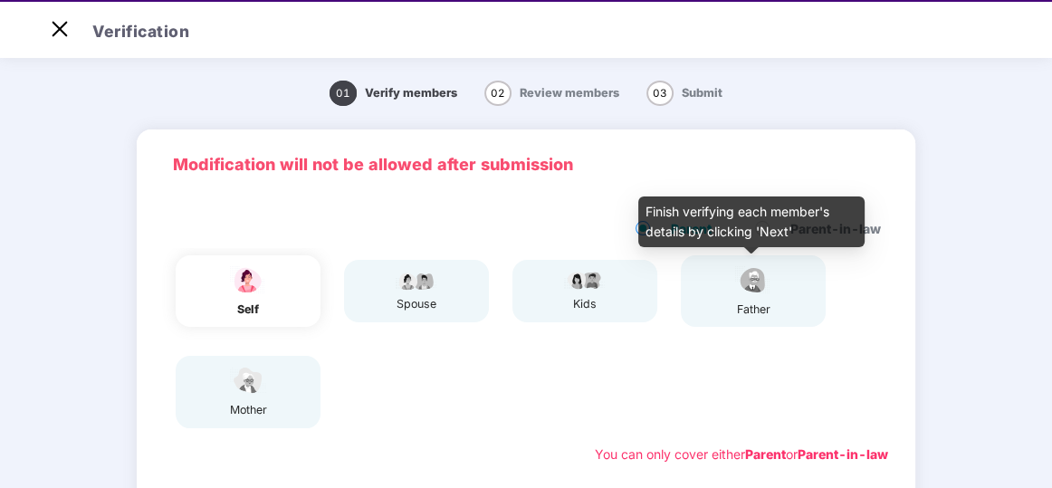
click at [766, 292] on img at bounding box center [753, 280] width 45 height 32
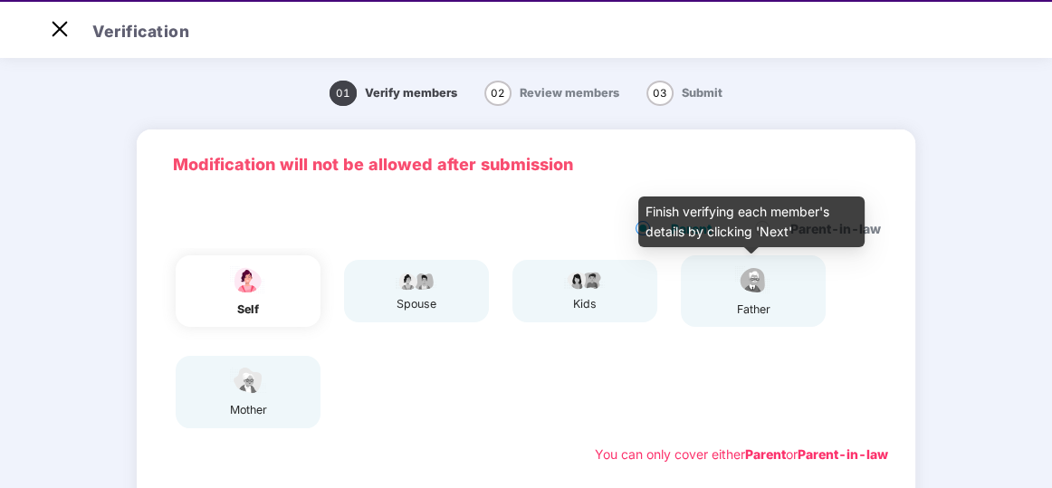
click at [766, 292] on img at bounding box center [753, 280] width 45 height 32
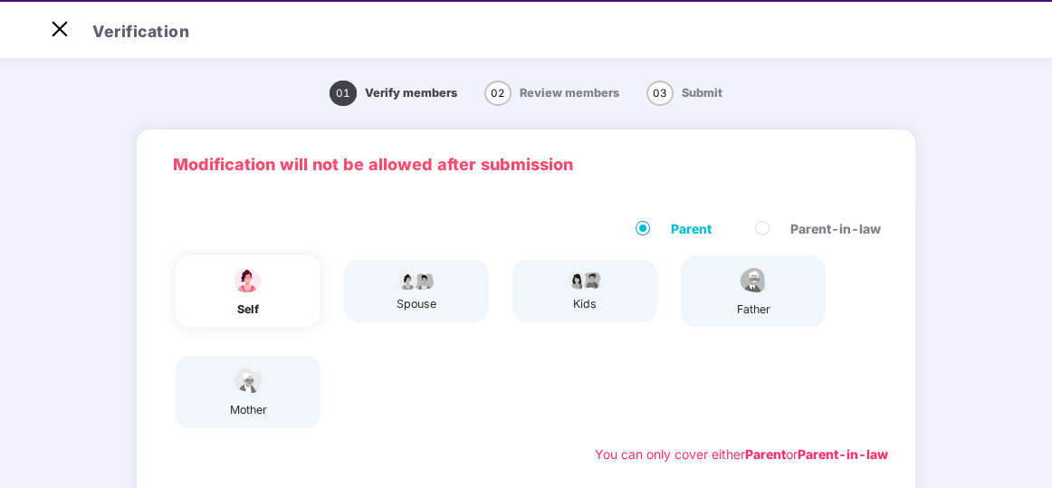
click at [733, 330] on div "father" at bounding box center [746, 291] width 168 height 87
click at [510, 145] on div "Modification will not be allowed after submission" at bounding box center [526, 164] width 779 height 71
